Goal: Contribute content: Contribute content

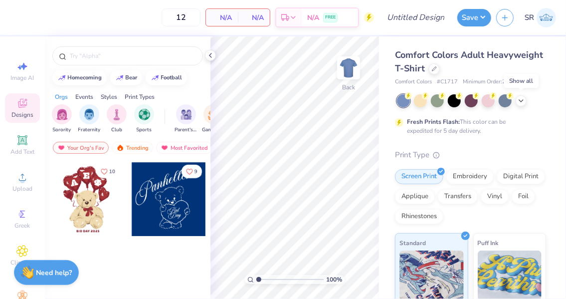
click at [521, 100] on icon at bounding box center [521, 101] width 8 height 8
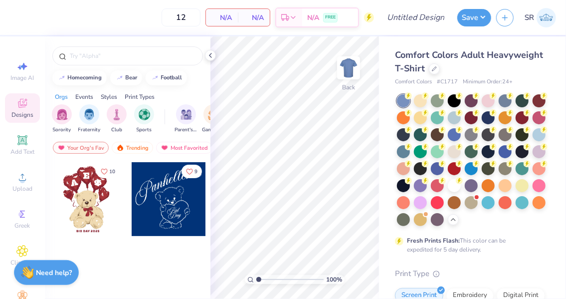
click at [448, 192] on div at bounding box center [454, 185] width 13 height 13
click at [82, 145] on div "Your Org's Fav" at bounding box center [81, 148] width 56 height 12
click at [18, 191] on span "Upload" at bounding box center [22, 188] width 20 height 8
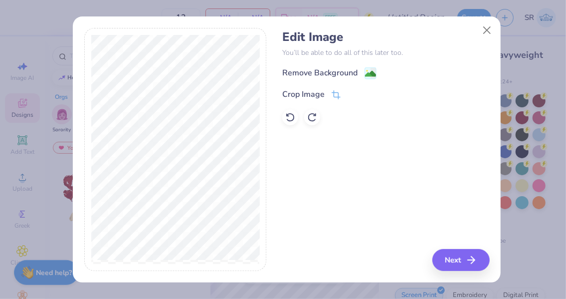
click at [371, 72] on image at bounding box center [370, 73] width 11 height 11
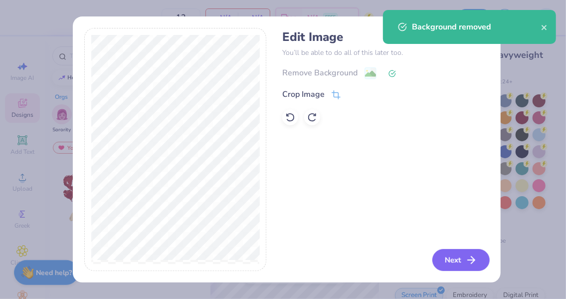
click at [466, 261] on button "Next" at bounding box center [460, 260] width 57 height 22
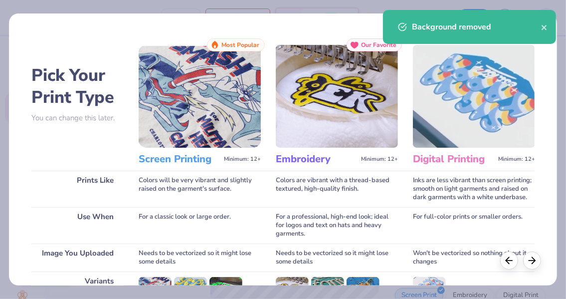
scroll to position [149, 0]
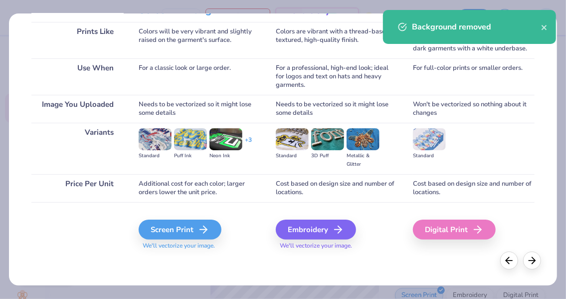
click at [169, 221] on div "Screen Print" at bounding box center [180, 229] width 83 height 20
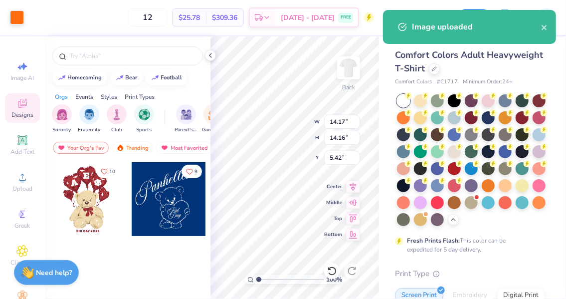
click at [212, 53] on icon at bounding box center [210, 55] width 8 height 8
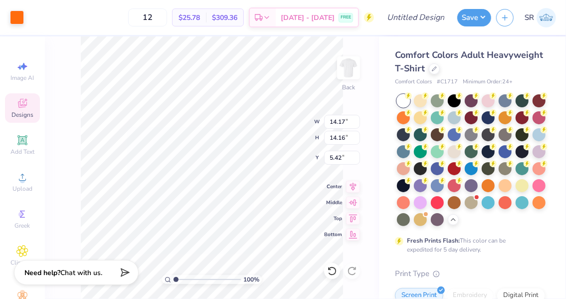
type input "3.54"
type input "3.53"
type input "3.00"
type input "2.83"
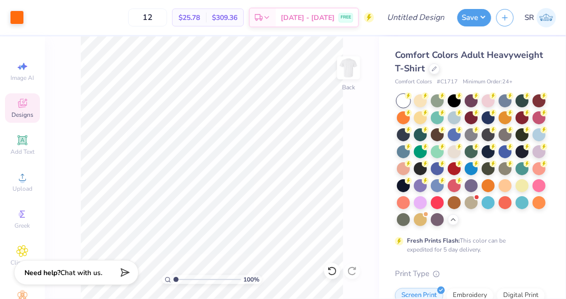
click at [346, 73] on img at bounding box center [348, 68] width 20 height 20
click at [15, 184] on div "Upload" at bounding box center [22, 181] width 35 height 29
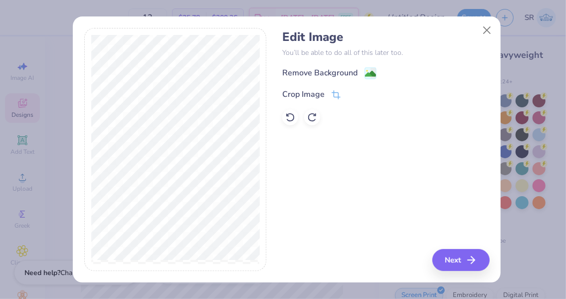
click at [347, 74] on div "Remove Background" at bounding box center [319, 73] width 75 height 12
click at [453, 266] on button "Next" at bounding box center [460, 260] width 57 height 22
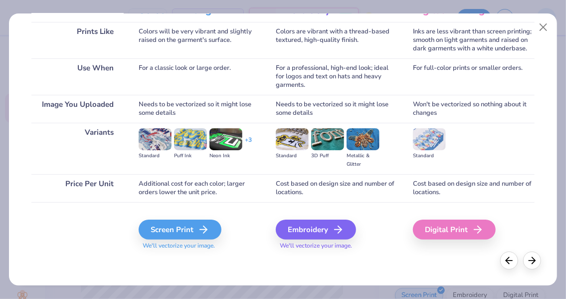
click at [179, 230] on div "Screen Print" at bounding box center [180, 229] width 83 height 20
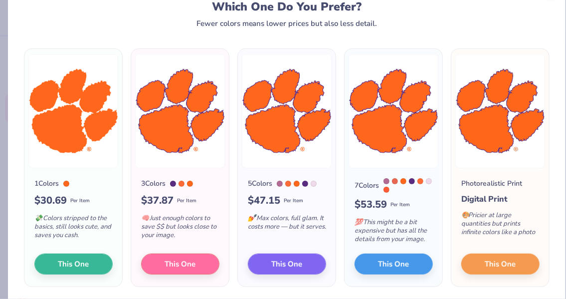
scroll to position [41, 0]
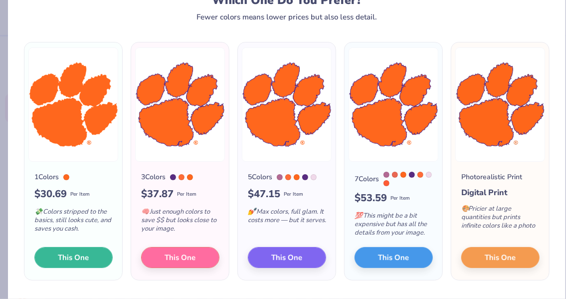
click at [82, 260] on span "This One" at bounding box center [73, 257] width 31 height 11
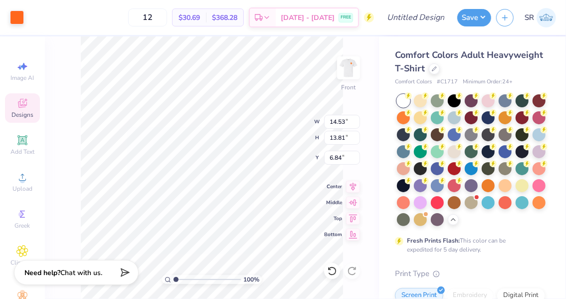
type input "9.26"
type input "8.80"
type input "6.12"
click at [46, 209] on div "100 % Front W 9.26 9.26 " H 8.80 8.80 " Y 6.12 6.12 " Center Middle Top Bottom" at bounding box center [212, 167] width 334 height 262
click at [20, 101] on icon at bounding box center [22, 103] width 12 height 12
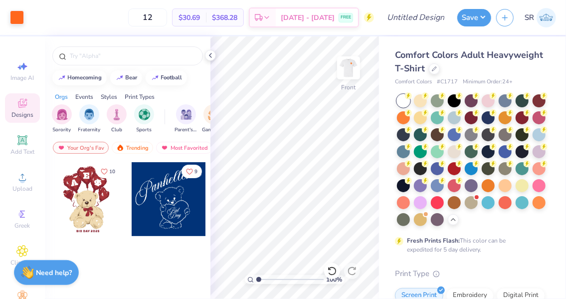
click at [107, 55] on input "text" at bounding box center [133, 56] width 128 height 10
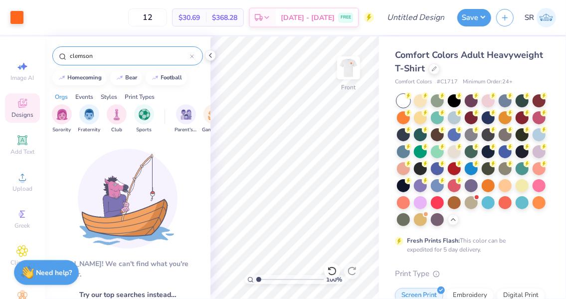
type input "clemson"
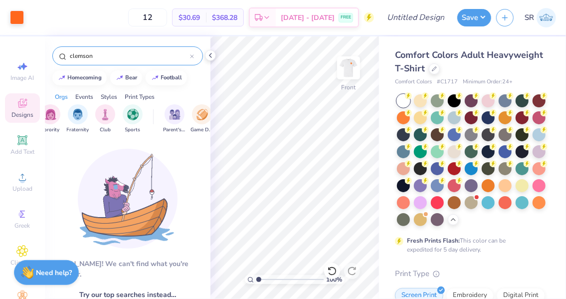
scroll to position [0, 11]
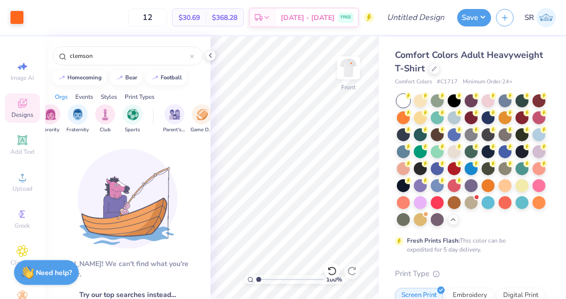
click at [101, 114] on img "filter for Club" at bounding box center [105, 114] width 11 height 11
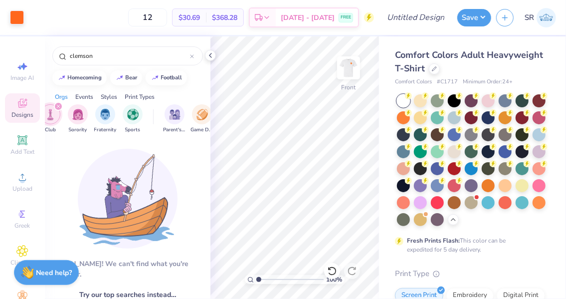
click at [195, 59] on div "clemson" at bounding box center [127, 55] width 151 height 19
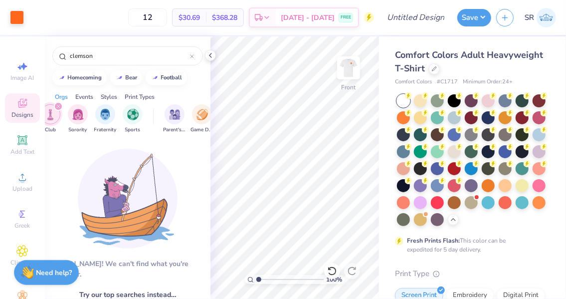
click at [188, 59] on input "clemson" at bounding box center [129, 56] width 121 height 10
click at [193, 58] on icon at bounding box center [192, 56] width 4 height 4
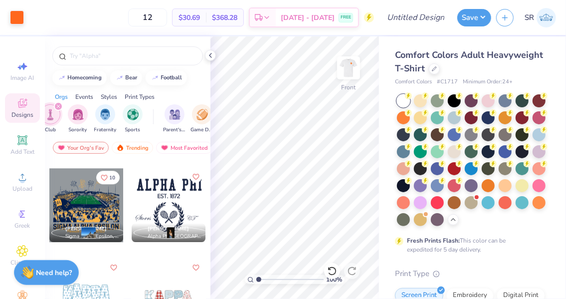
scroll to position [1264, 0]
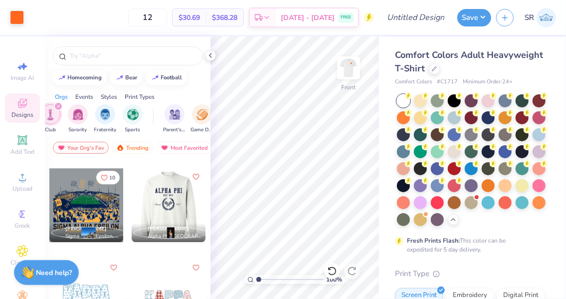
click at [163, 201] on div at bounding box center [169, 205] width 74 height 74
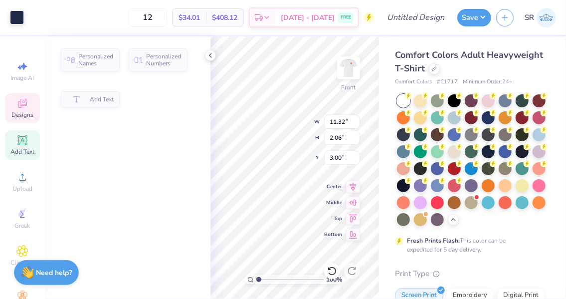
type input "11.32"
type input "2.06"
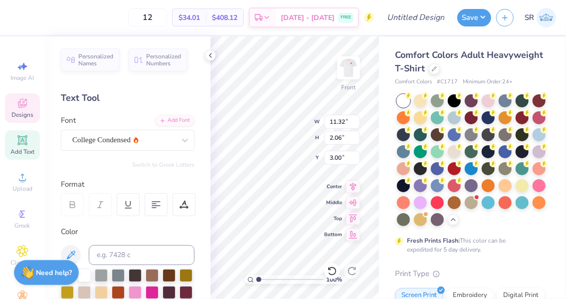
scroll to position [8, 4]
type textarea "Clemson univerity"
type input "13.12"
type input "1.39"
type input "3.19"
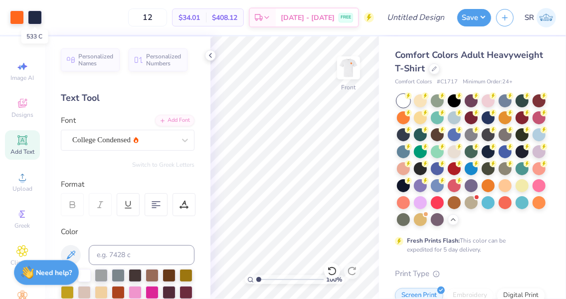
click at [36, 15] on div at bounding box center [35, 17] width 14 height 14
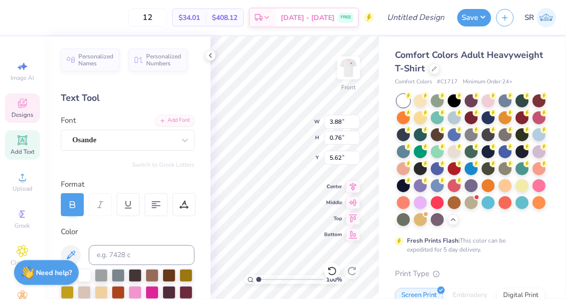
scroll to position [8, 1]
type textarea "[DATE]-[DATE]"
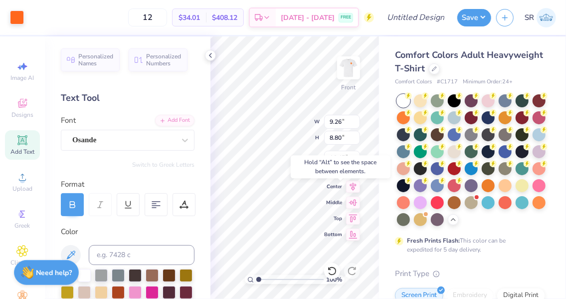
type input "16.45"
click at [295, 140] on div "100 % Front W 9.26 H 8.80 Y 16.45 Center Middle Top Bottom" at bounding box center [294, 167] width 168 height 262
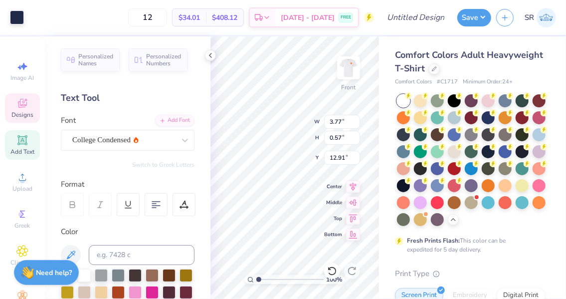
scroll to position [8, 1]
type textarea "student government"
type textarea "25"
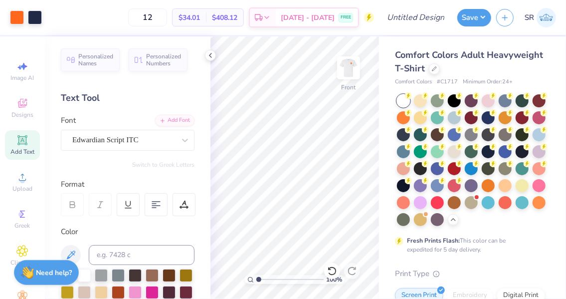
click at [332, 131] on div "100 % Front" at bounding box center [294, 167] width 168 height 262
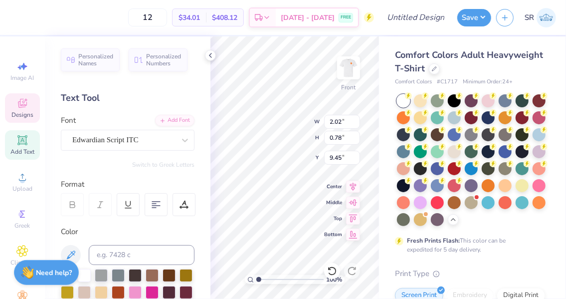
type textarea "C"
type textarea "26"
type input "4.57"
type input "9.26"
type input "8.80"
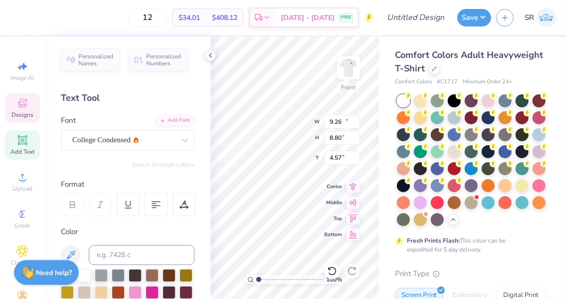
type input "16.45"
type input "7.34"
type input "6.97"
type input "6.35"
type input "15.07"
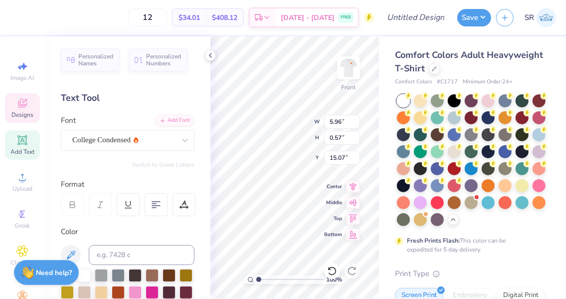
type input "7.34"
type input "6.97"
type input "6.35"
type input "1.51"
type input "0.83"
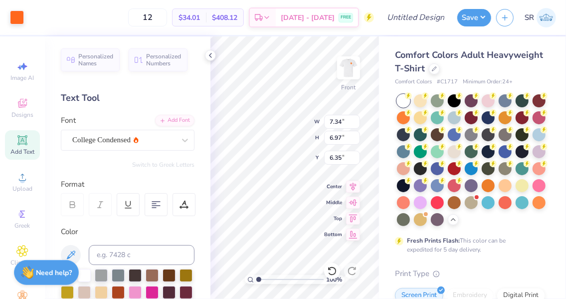
type input "9.41"
click at [337, 142] on div "100 % Front W 1.13 1.13 " H 0.65 0.65 " Y 9.52 9.52 " Center Middle Top Bottom" at bounding box center [294, 167] width 168 height 262
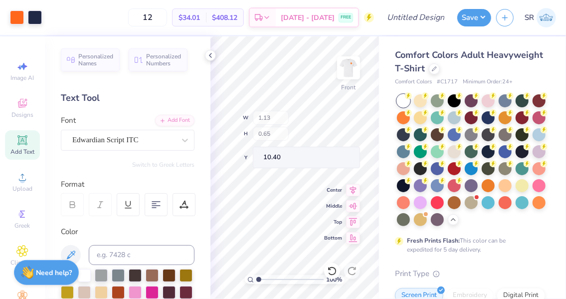
type input "10.40"
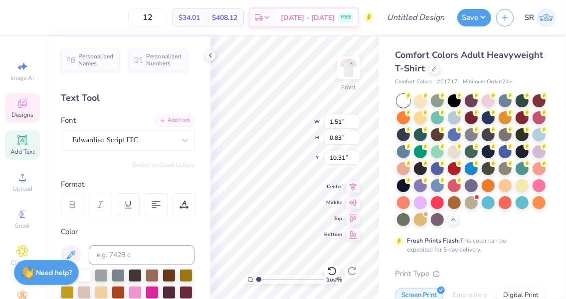
type input "16.60"
type textarea "26"
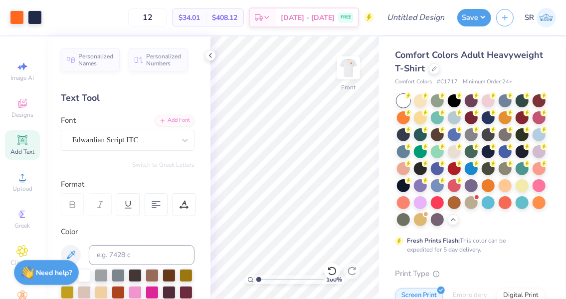
click at [333, 140] on div "100 % Front" at bounding box center [294, 167] width 168 height 262
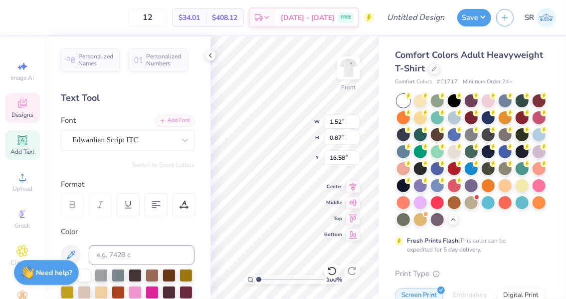
click at [336, 143] on div "100 % Front W 1.52 1.52 " H 0.87 0.87 " Y 16.58 16.58 " Center Middle Top Bottom" at bounding box center [294, 167] width 168 height 262
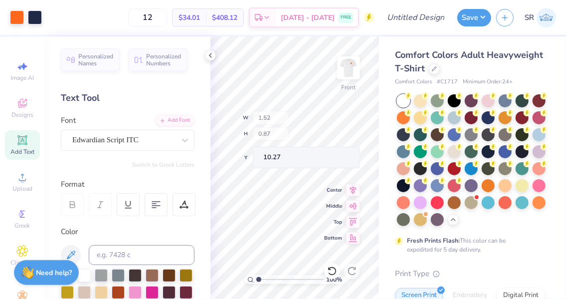
type input "10.27"
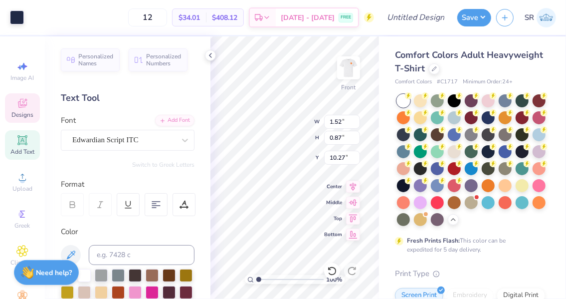
click at [339, 138] on div "100 % Front W 1.52 1.52 " H 0.87 0.87 " Y 10.27 10.27 " Center Middle Top Bottom" at bounding box center [294, 167] width 168 height 262
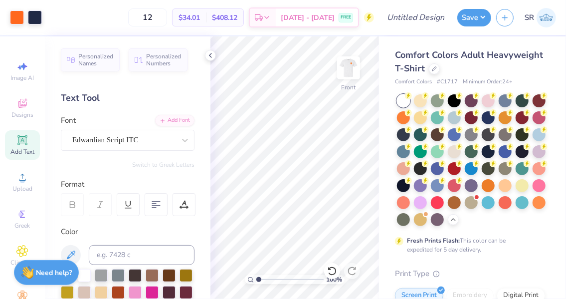
click at [211, 57] on polyline at bounding box center [210, 55] width 2 height 4
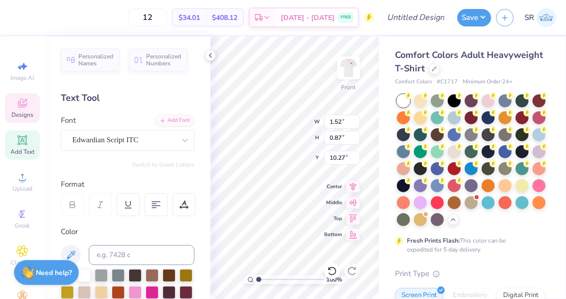
click at [211, 55] on icon at bounding box center [210, 55] width 8 height 8
click at [353, 186] on icon at bounding box center [353, 186] width 14 height 12
type input "4.97"
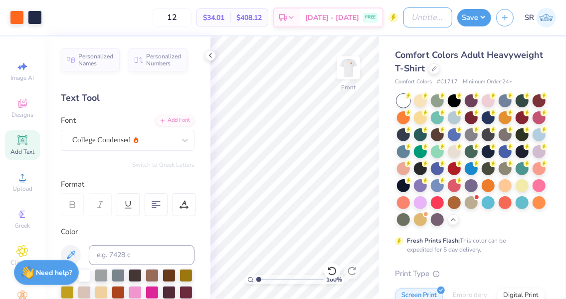
click at [436, 17] on input "Design Title" at bounding box center [427, 17] width 49 height 20
type input "shirt"
click at [470, 20] on button "Save" at bounding box center [474, 17] width 34 height 17
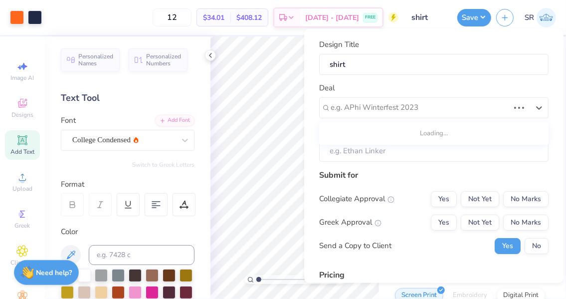
click at [437, 100] on div "e.g. APhi Winterfest 2023" at bounding box center [419, 107] width 180 height 15
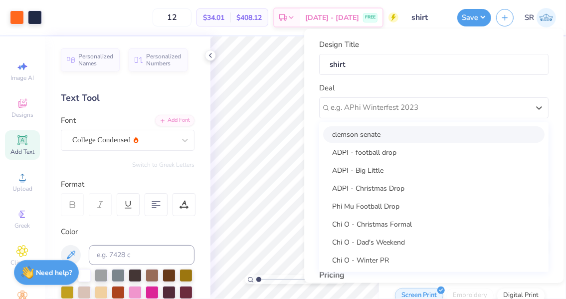
click at [417, 133] on div "clemson senate" at bounding box center [433, 134] width 221 height 16
type input "[PERSON_NAME]"
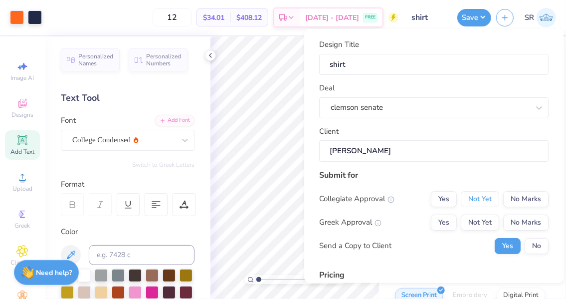
click at [468, 198] on button "Not Yet" at bounding box center [479, 198] width 38 height 16
click at [503, 221] on button "No Marks" at bounding box center [525, 222] width 45 height 16
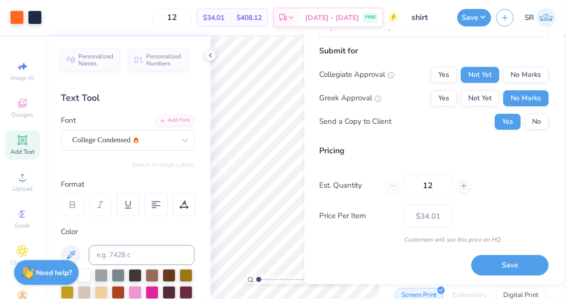
scroll to position [125, 0]
click at [494, 262] on button "Save" at bounding box center [509, 265] width 77 height 20
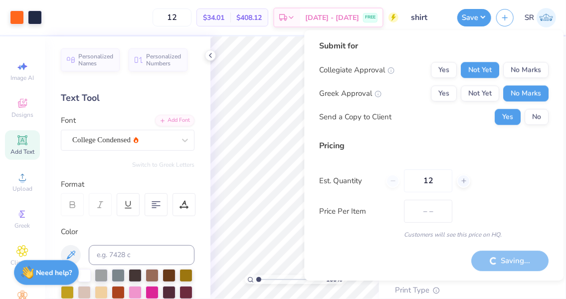
type input "$34.01"
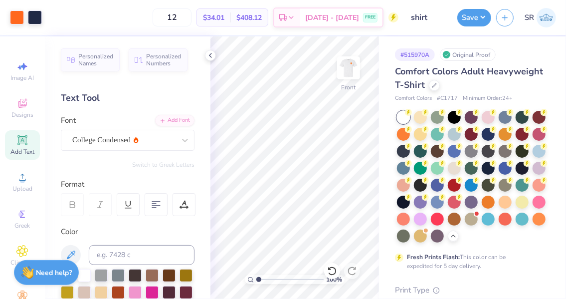
click at [35, 20] on div at bounding box center [35, 17] width 14 height 14
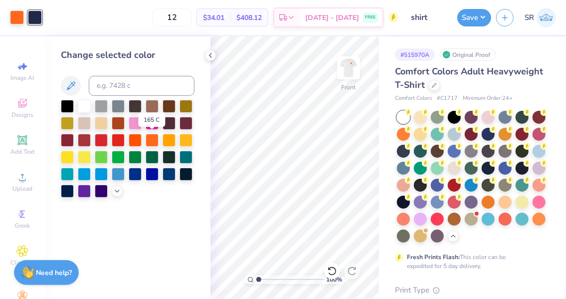
click at [152, 139] on div at bounding box center [152, 140] width 13 height 13
click at [472, 17] on button "Save" at bounding box center [474, 17] width 34 height 17
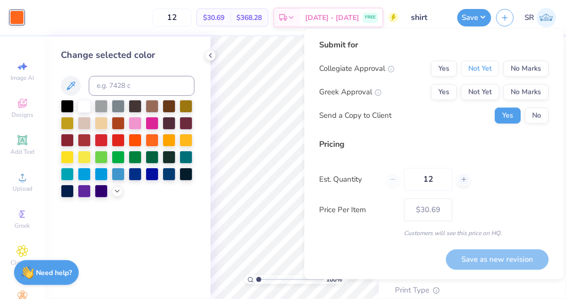
click at [491, 68] on button "Not Yet" at bounding box center [479, 69] width 38 height 16
click at [527, 89] on button "No Marks" at bounding box center [525, 92] width 45 height 16
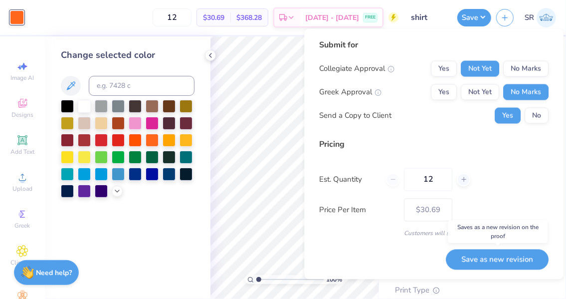
click at [493, 256] on button "Save as new revision" at bounding box center [497, 259] width 103 height 20
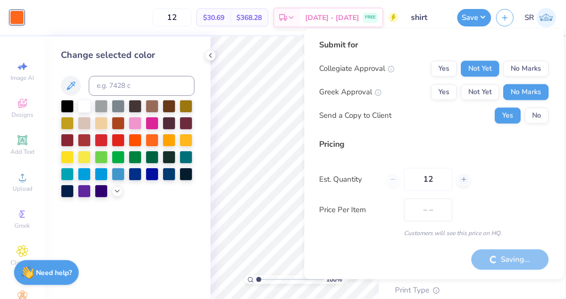
type input "$30.69"
